Goal: Obtain resource: Obtain resource

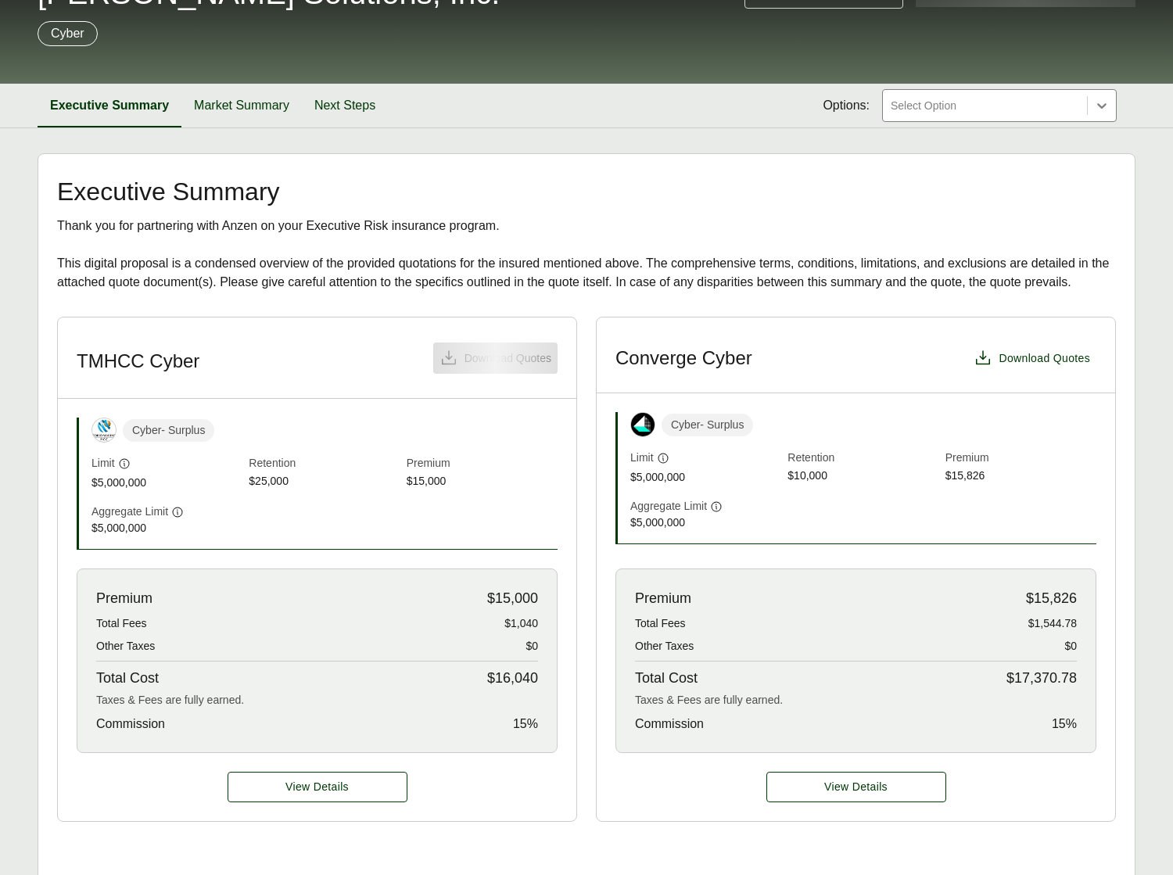
scroll to position [353, 0]
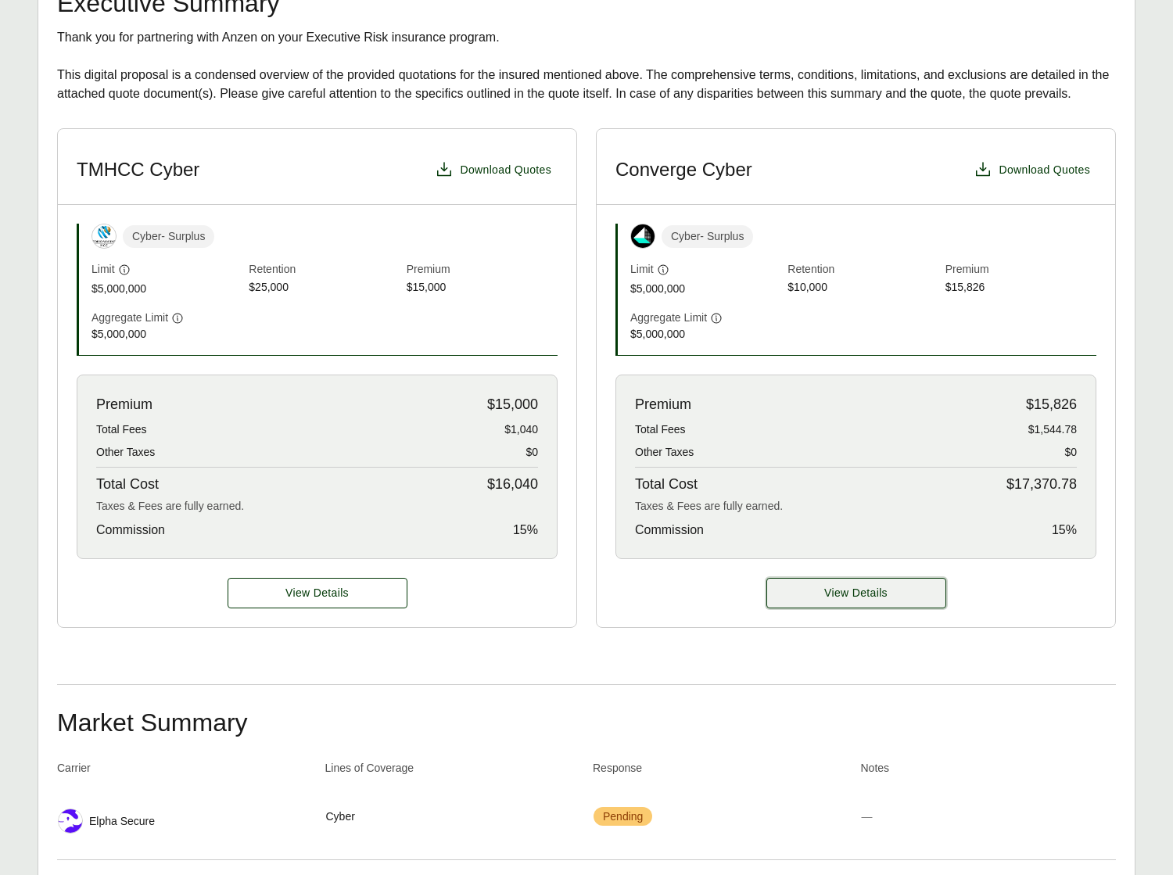
click at [901, 578] on button "View Details" at bounding box center [856, 593] width 180 height 30
click at [899, 590] on button "View Details" at bounding box center [856, 593] width 180 height 30
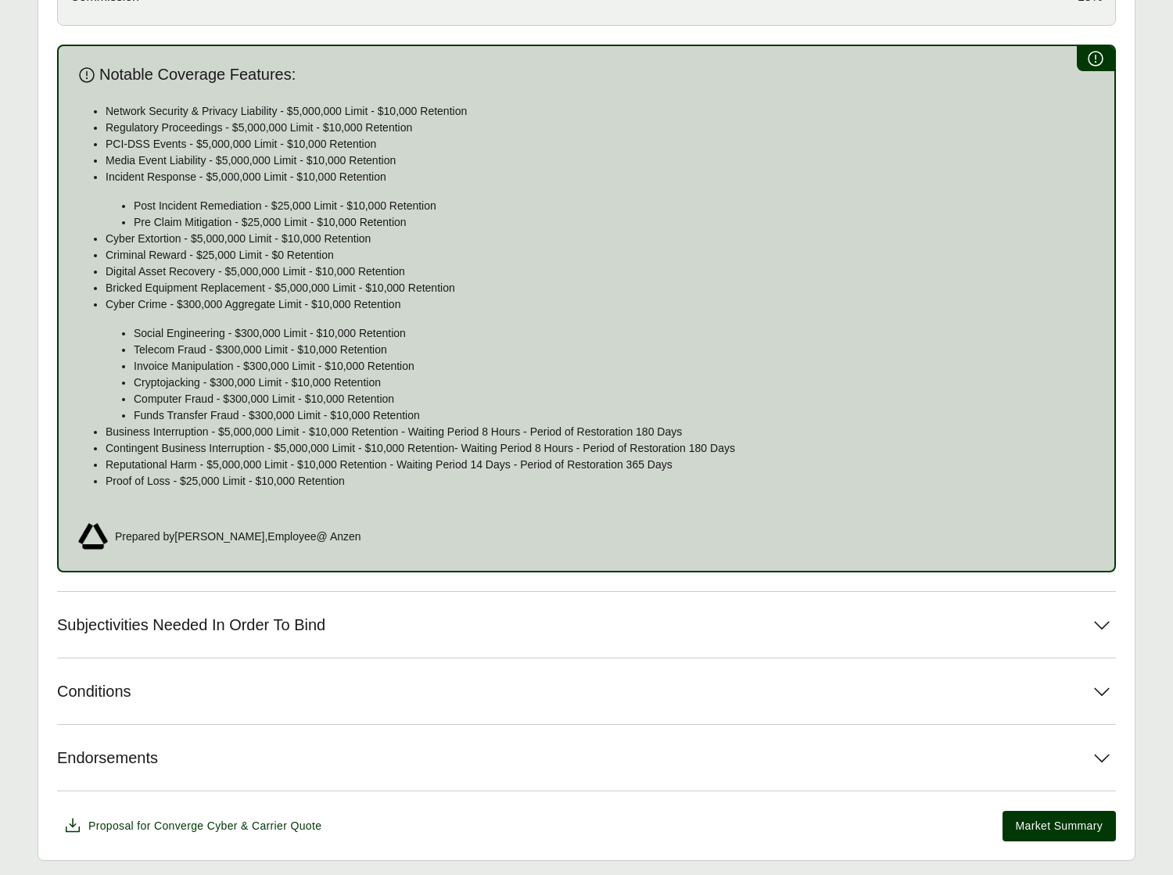
scroll to position [927, 0]
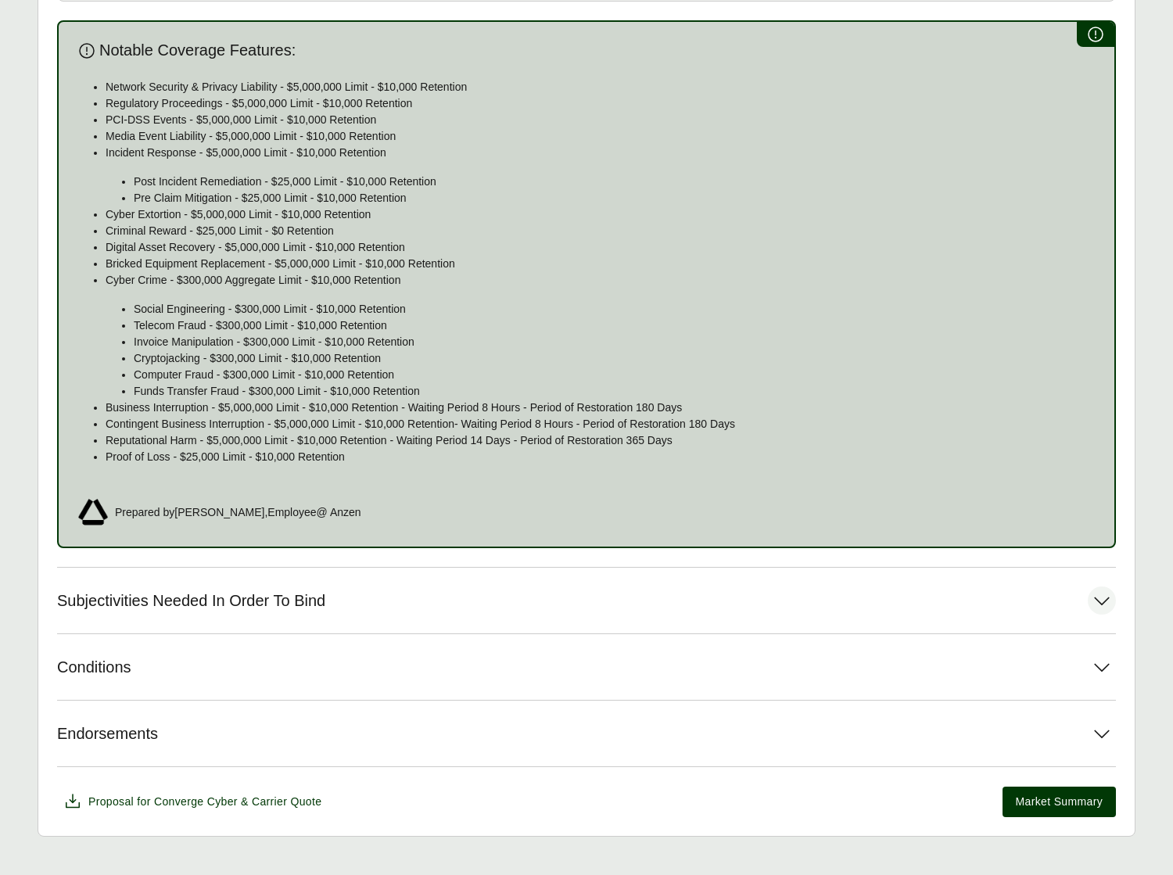
click at [748, 590] on button "Subjectivities Needed In Order To Bind" at bounding box center [586, 601] width 1059 height 66
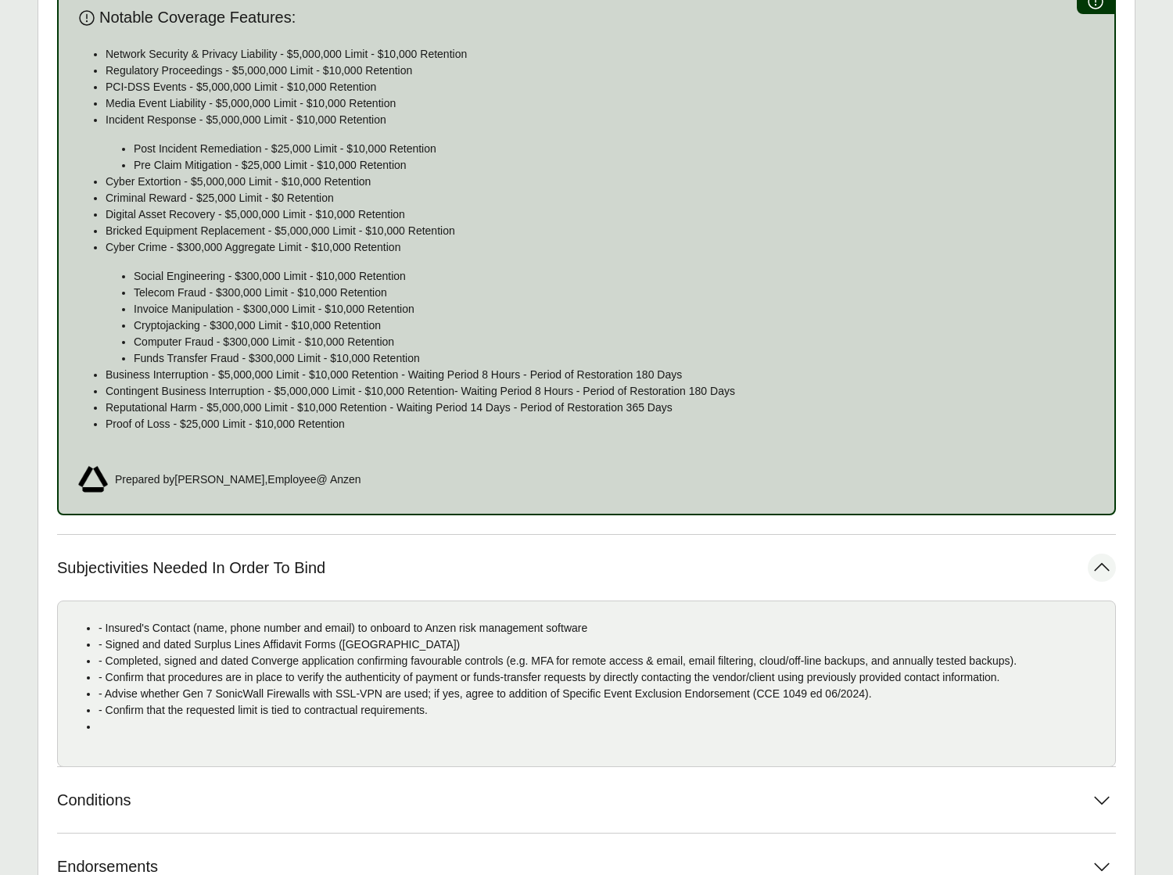
scroll to position [966, 0]
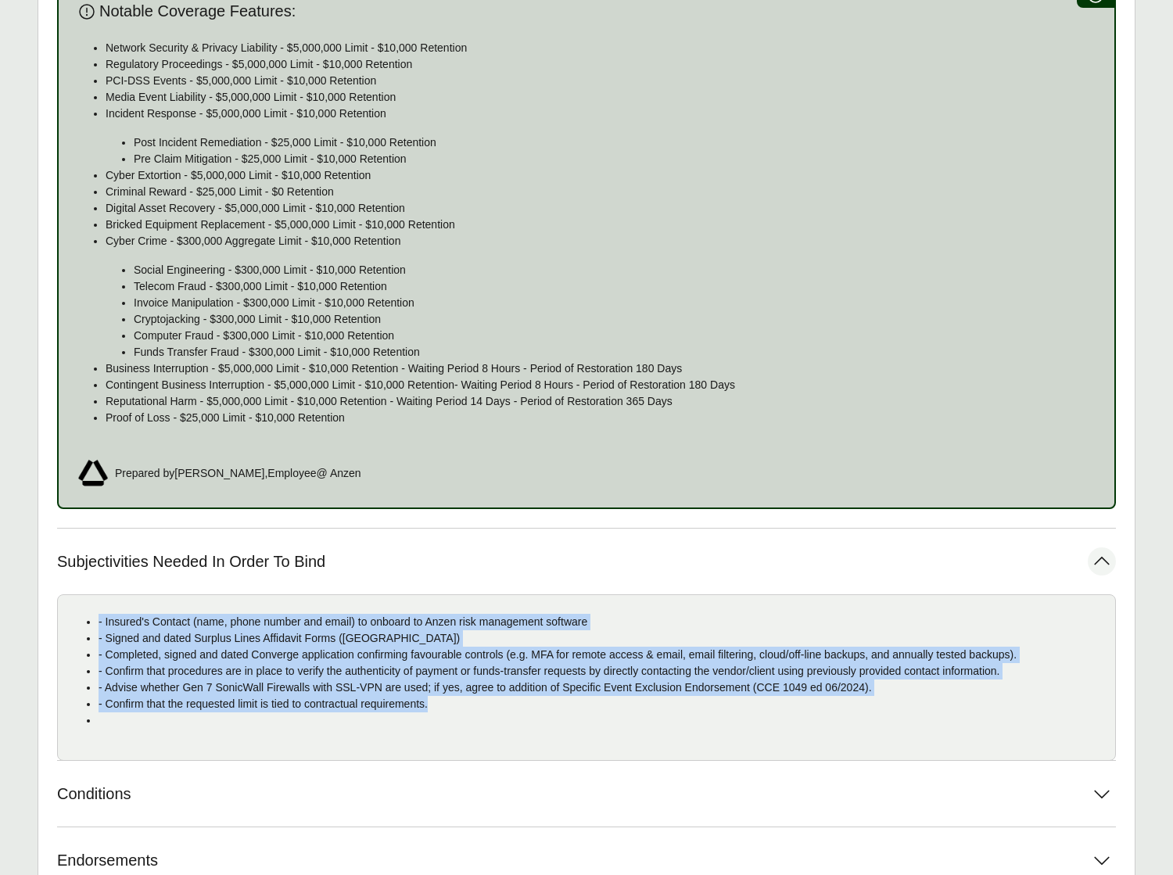
drag, startPoint x: 444, startPoint y: 700, endPoint x: 152, endPoint y: 572, distance: 318.3
click at [90, 614] on ul "- Insured's Contact (name, phone number and email) to onboard to Anzen risk man…" at bounding box center [586, 671] width 1032 height 115
copy ul "- Insured's Contact (name, phone number and email) to onboard to Anzen risk man…"
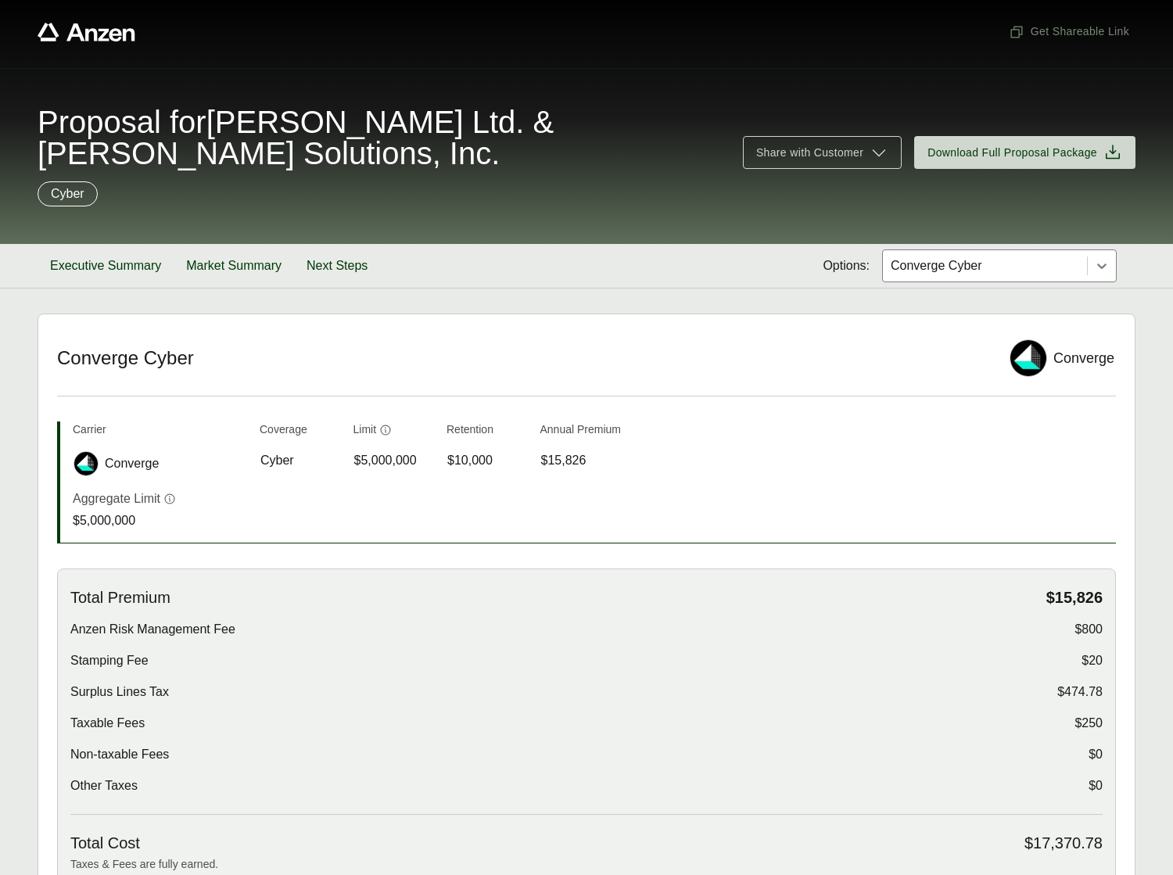
scroll to position [0, 0]
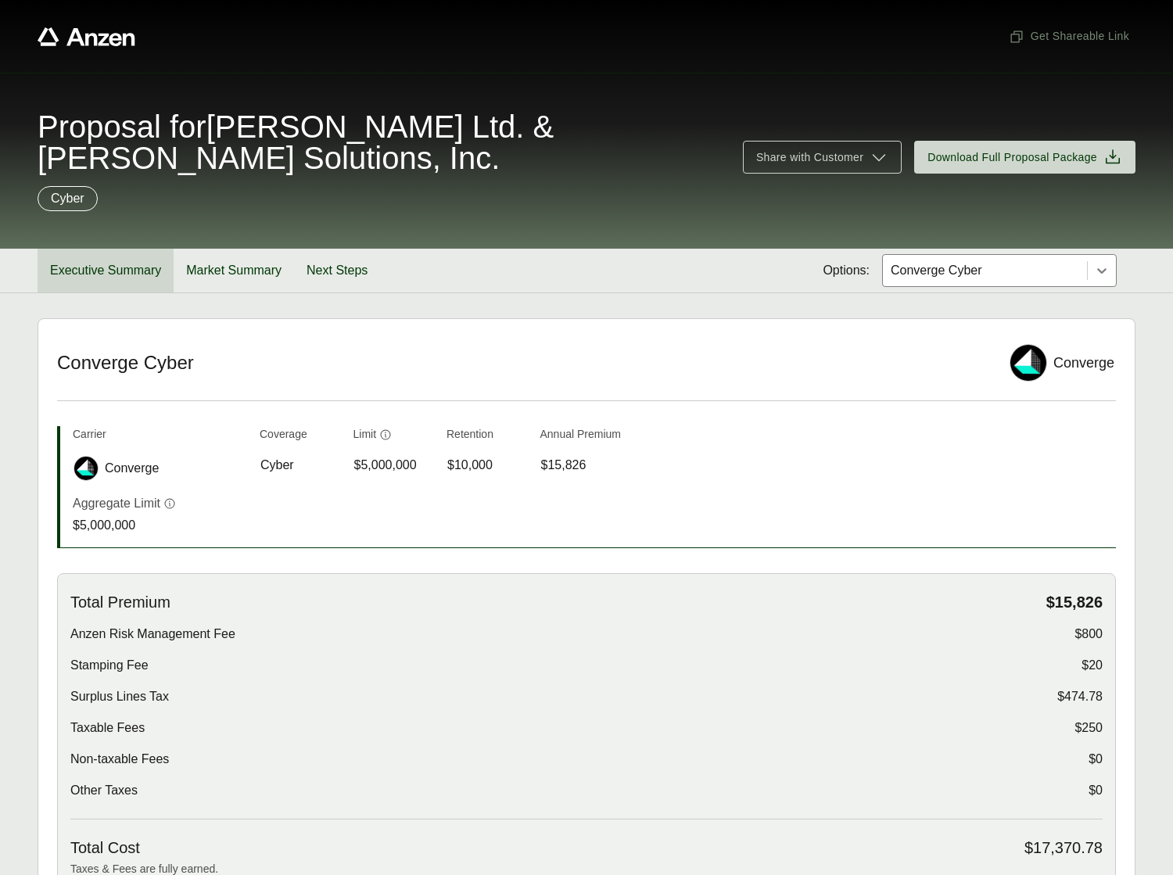
click at [161, 271] on button "Executive Summary" at bounding box center [106, 271] width 136 height 44
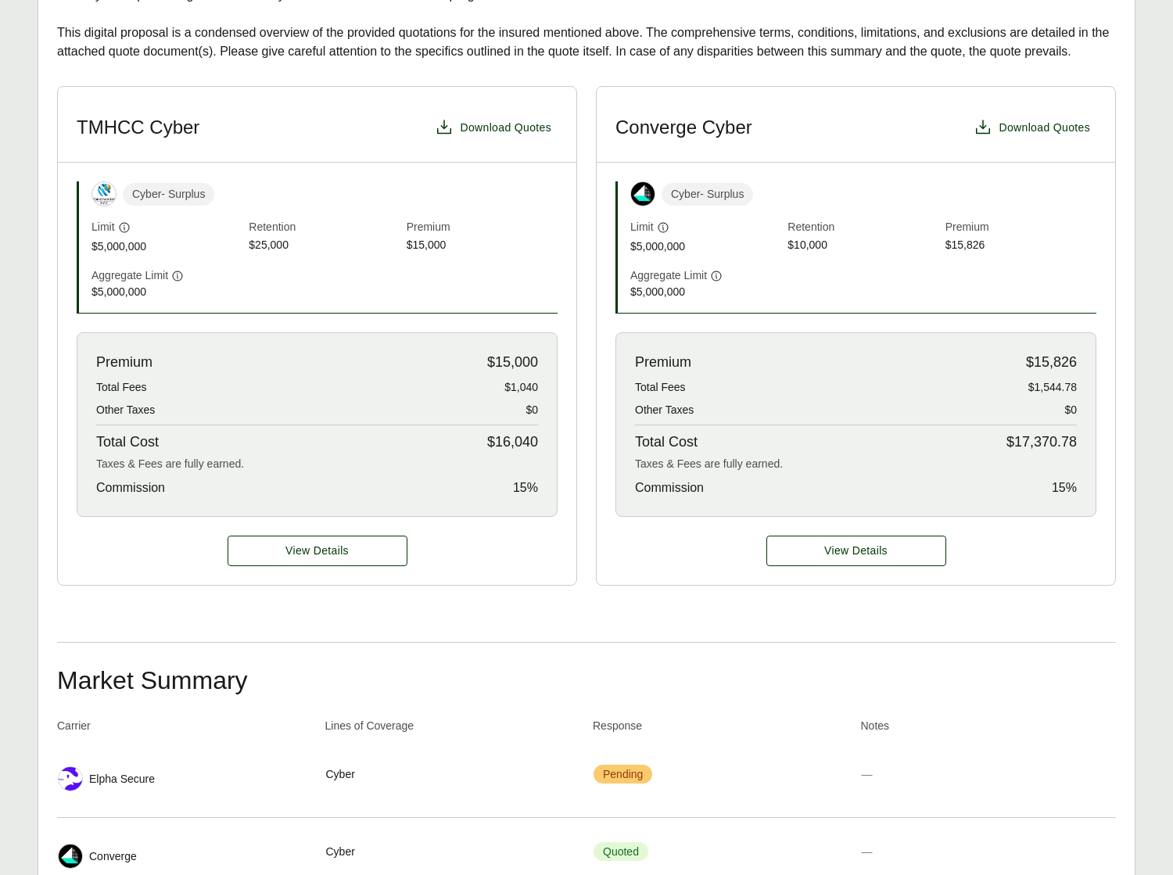
scroll to position [400, 0]
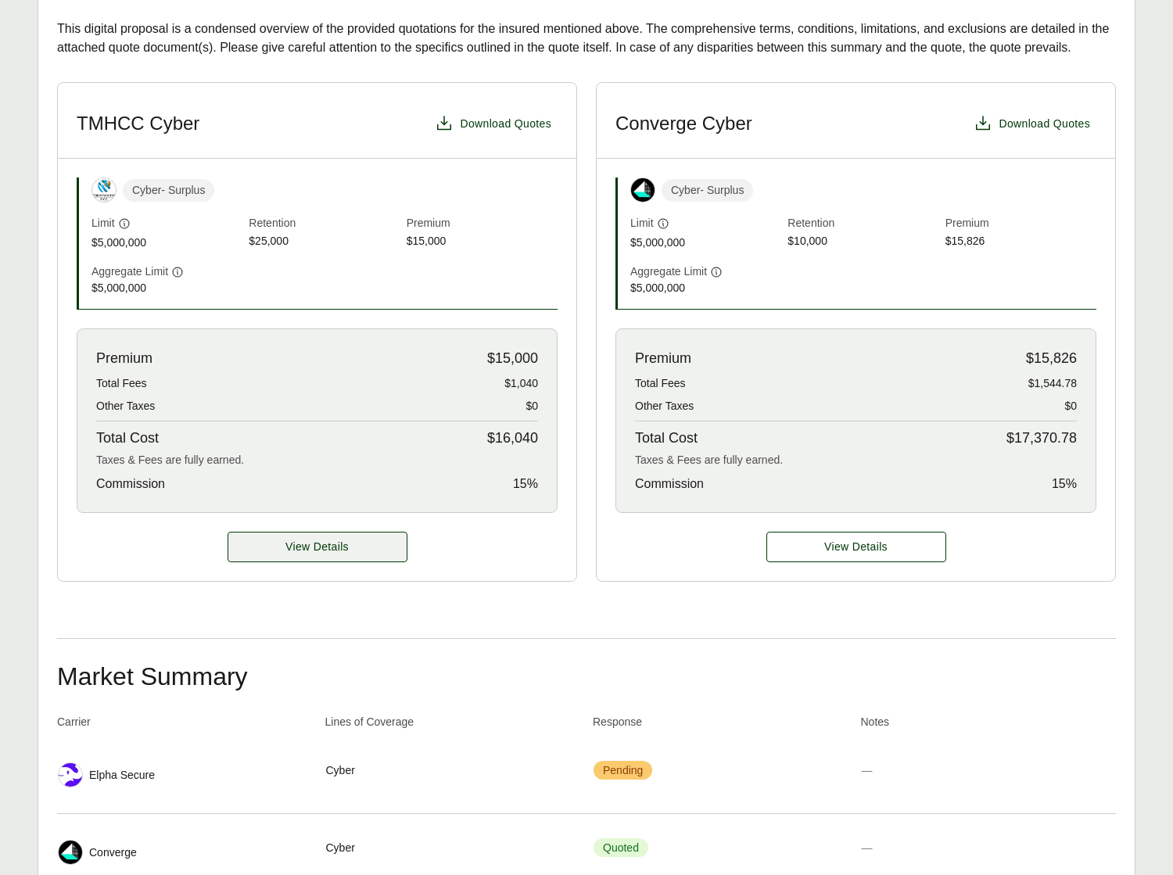
click at [315, 548] on span "View Details" at bounding box center [316, 547] width 63 height 16
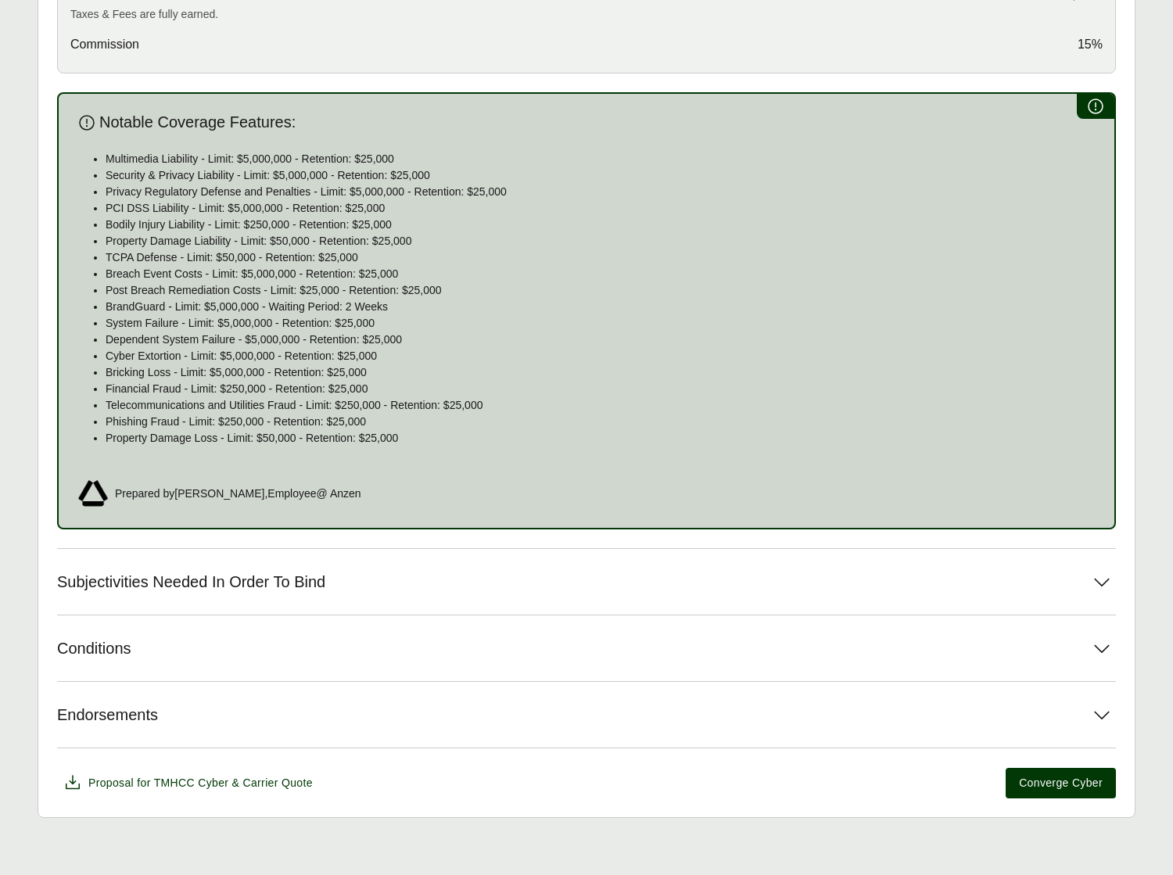
scroll to position [857, 0]
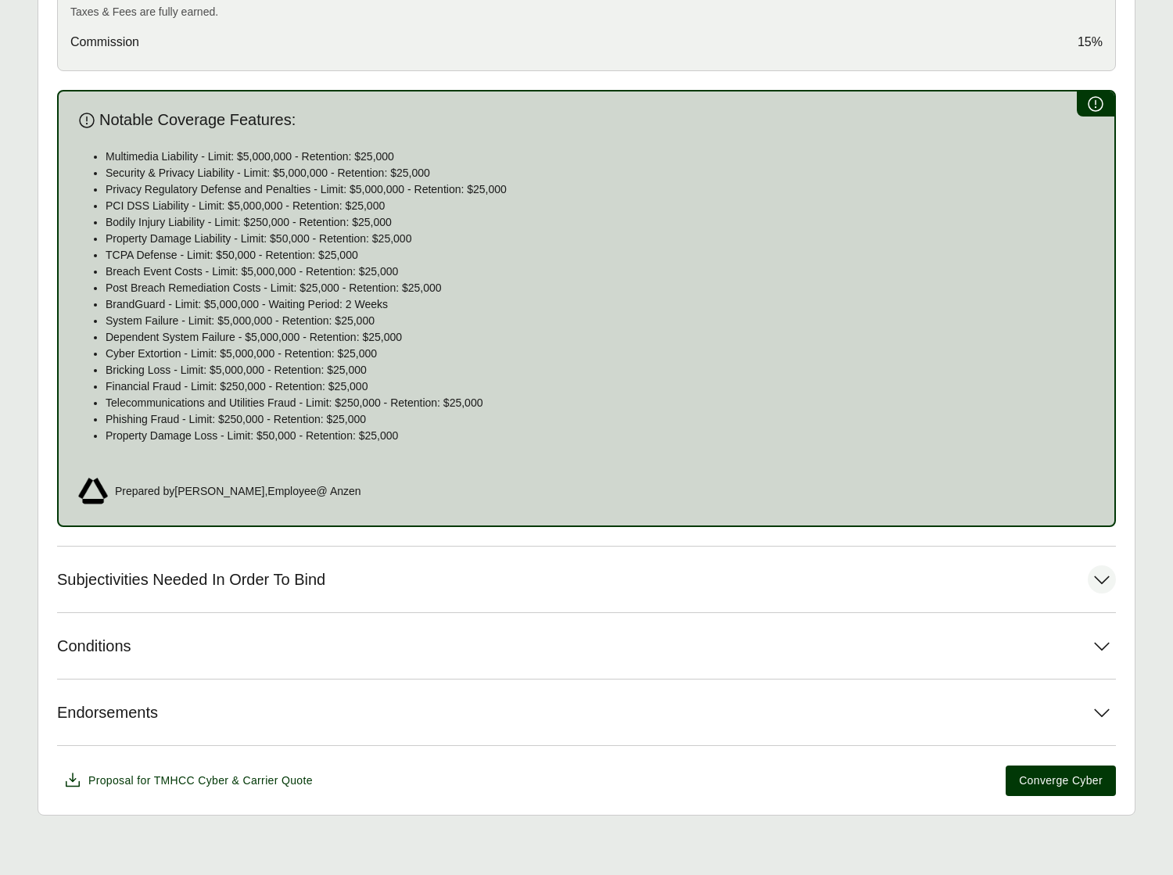
click at [382, 582] on button "Subjectivities Needed In Order To Bind" at bounding box center [586, 580] width 1059 height 66
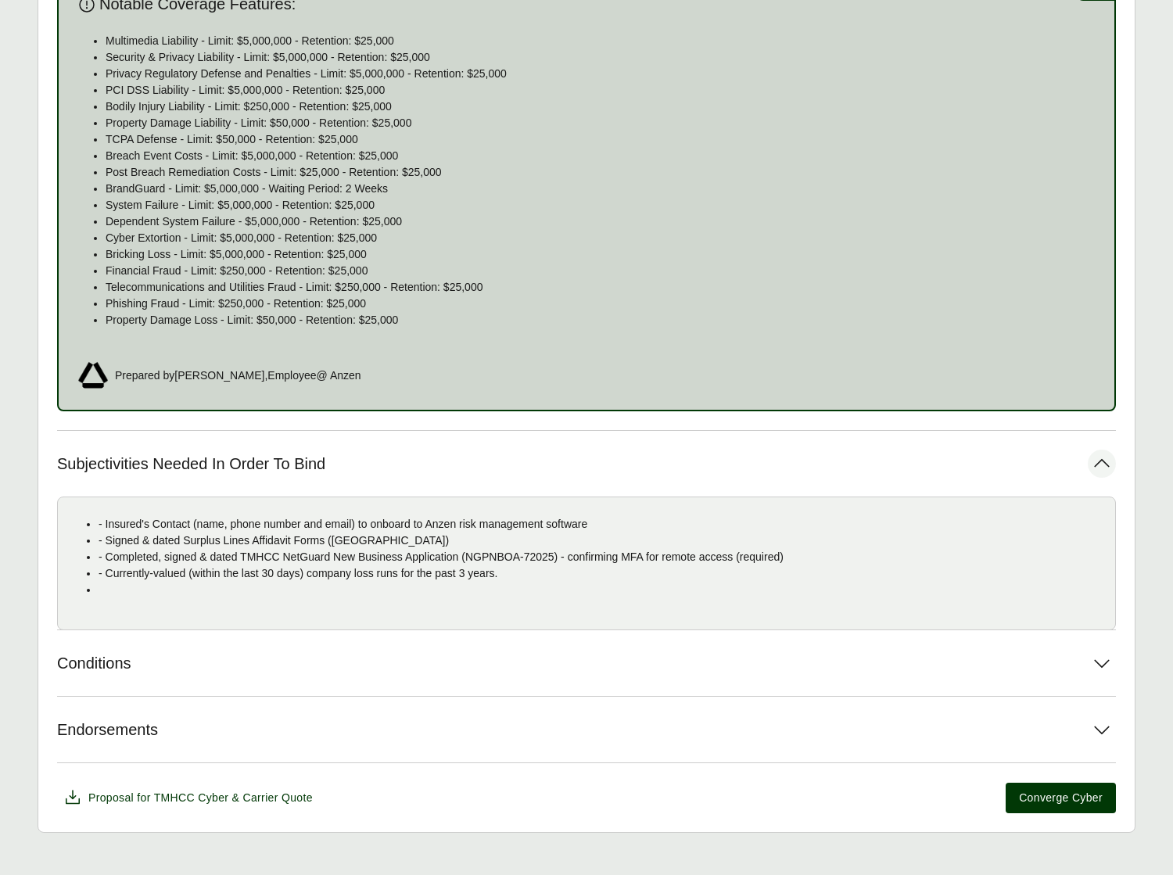
scroll to position [990, 0]
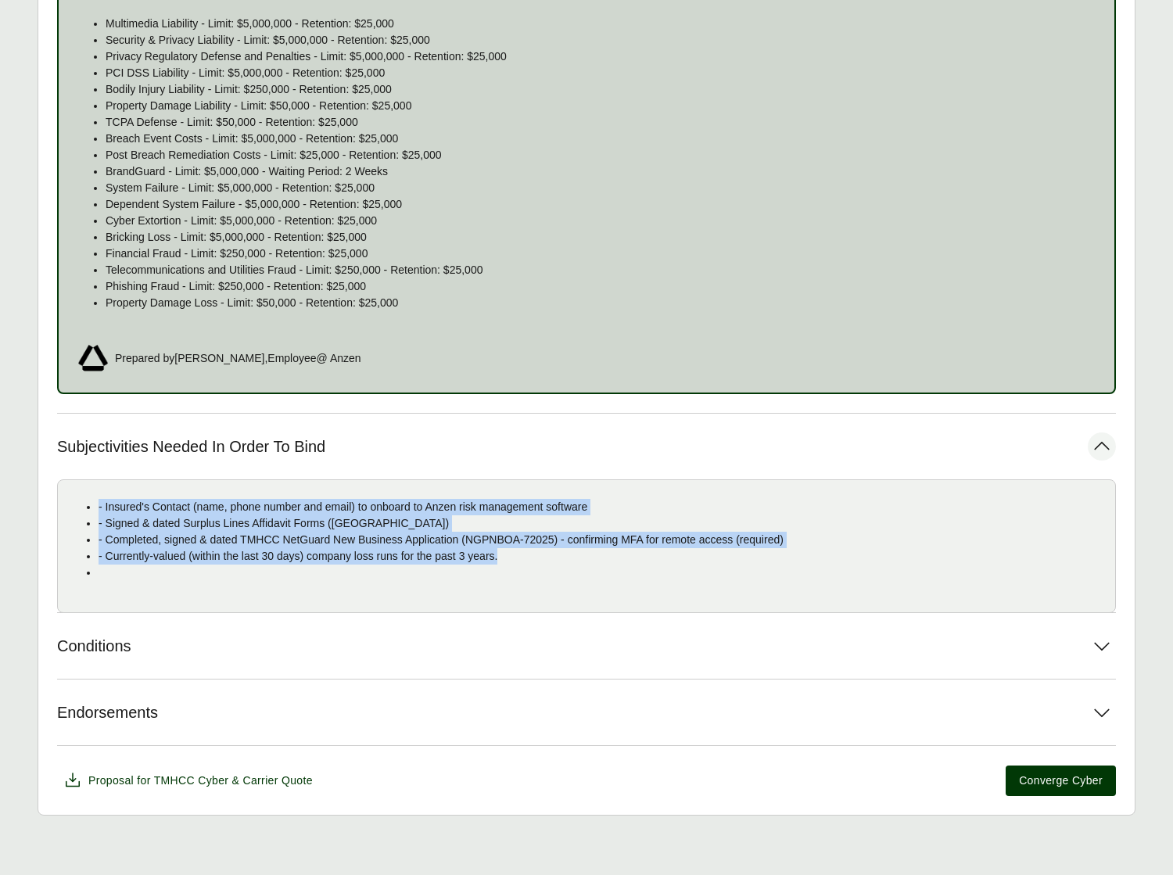
drag, startPoint x: 525, startPoint y: 555, endPoint x: 131, endPoint y: 475, distance: 401.3
click at [131, 475] on div "Subjectivities Needed In Order To Bind - Insured's Contact (name, phone number …" at bounding box center [586, 512] width 1059 height 199
copy div "- Insured's Contact (name, phone number and email) to onboard to Anzen risk man…"
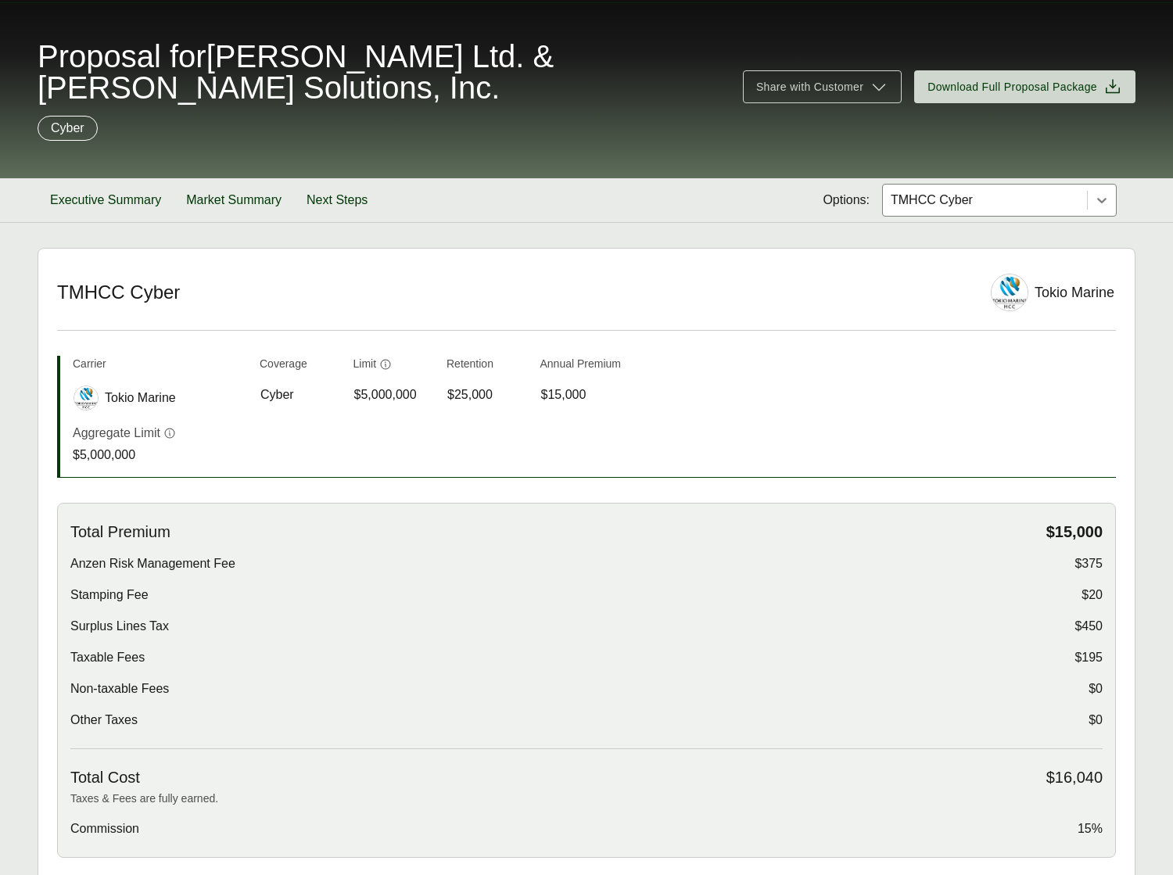
scroll to position [0, 0]
